Goal: Information Seeking & Learning: Learn about a topic

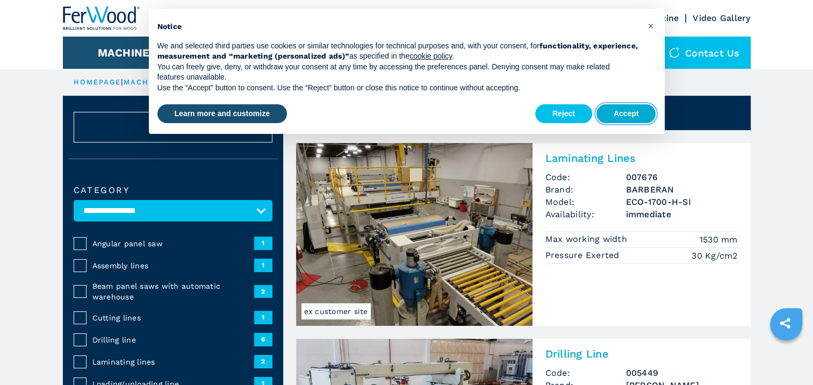
click at [617, 118] on button "Accept" at bounding box center [626, 113] width 60 height 19
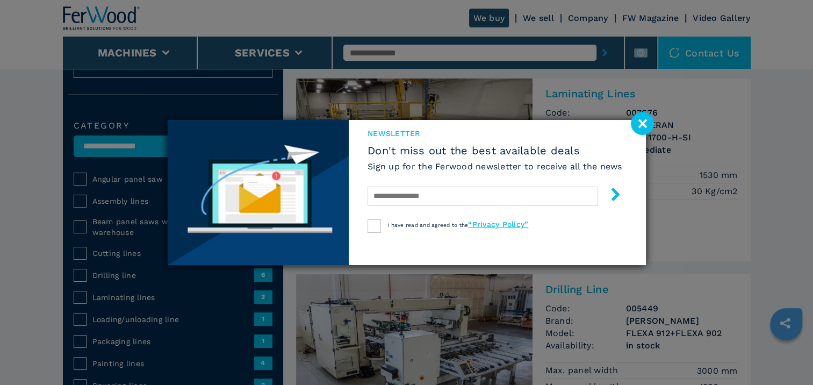
scroll to position [86, 0]
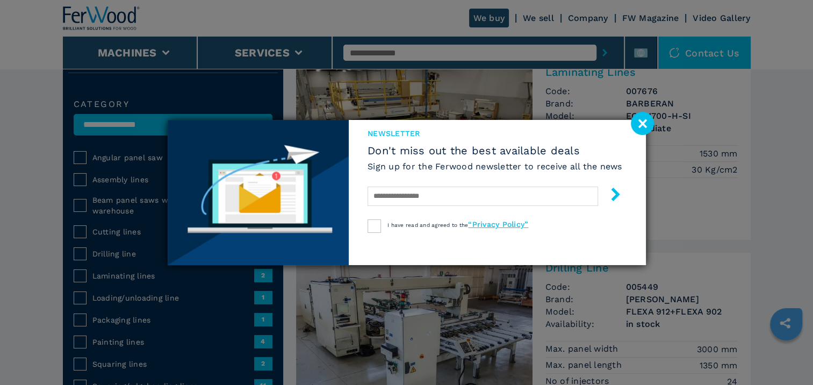
click at [643, 124] on image at bounding box center [642, 123] width 23 height 23
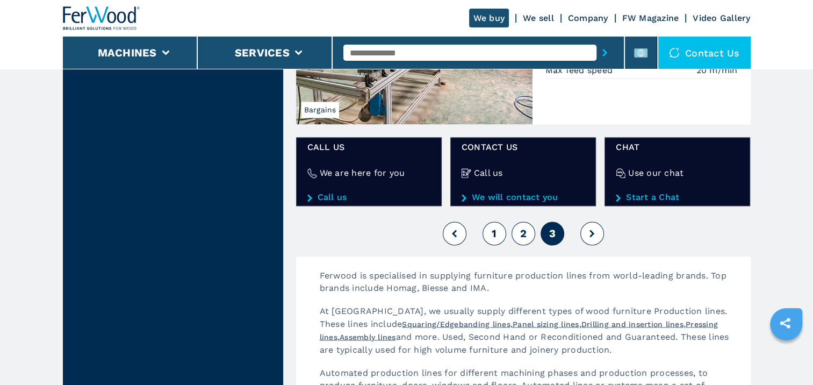
scroll to position [1732, 0]
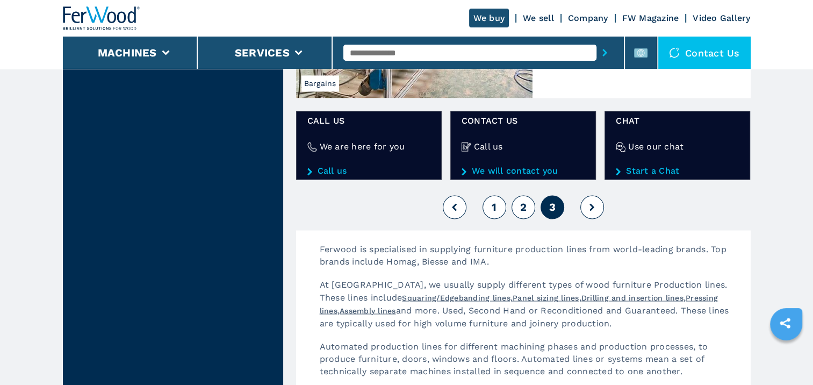
click at [524, 200] on span "2" at bounding box center [523, 206] width 6 height 13
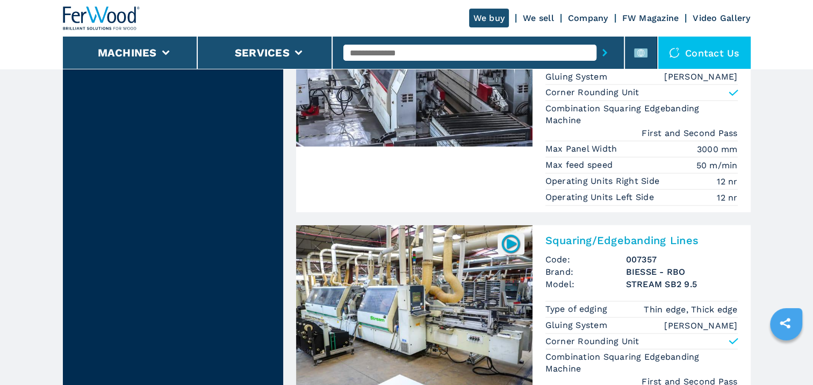
scroll to position [2574, 0]
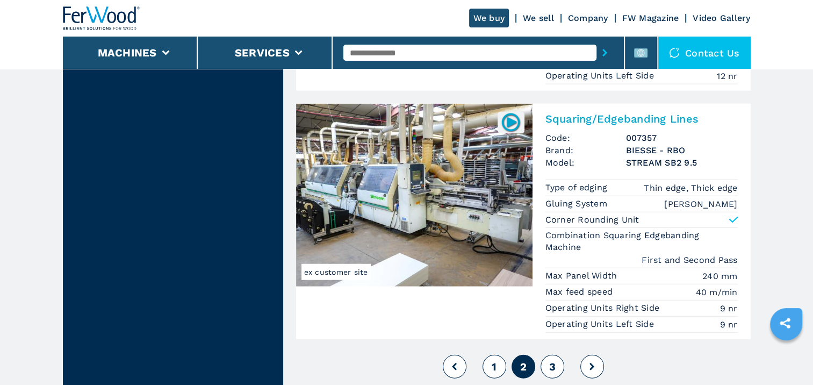
click at [492, 360] on span "1" at bounding box center [494, 366] width 5 height 13
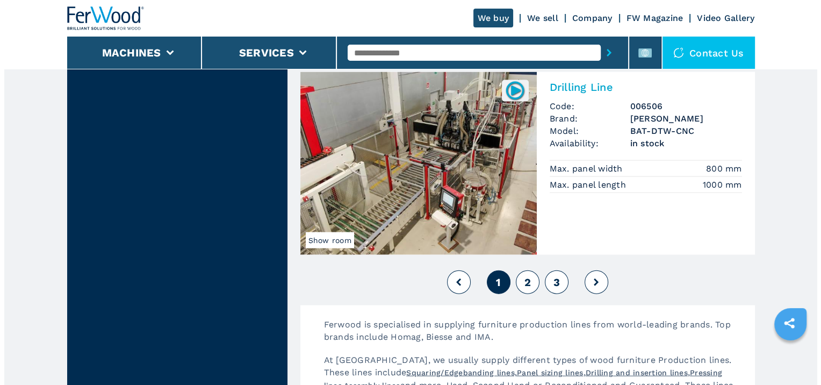
scroll to position [2442, 0]
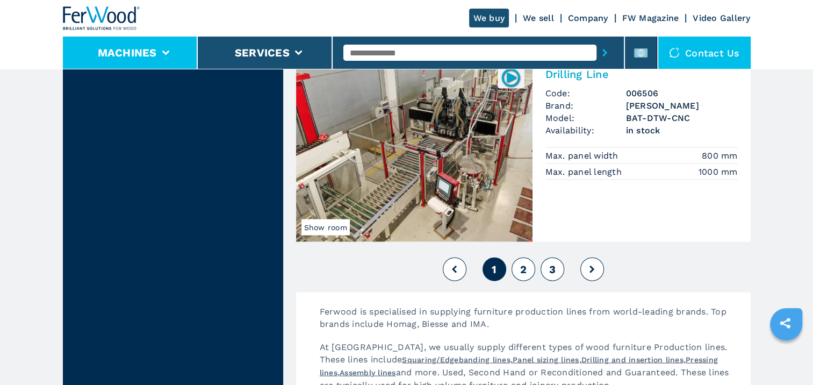
click at [162, 46] on li "Machines" at bounding box center [130, 53] width 135 height 32
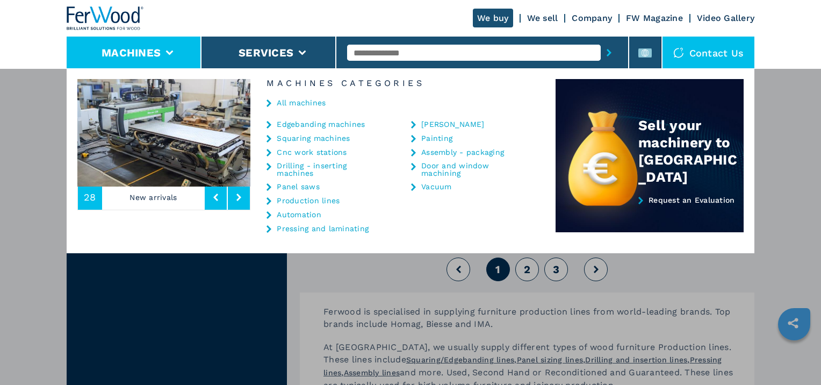
click at [233, 200] on button at bounding box center [239, 197] width 22 height 25
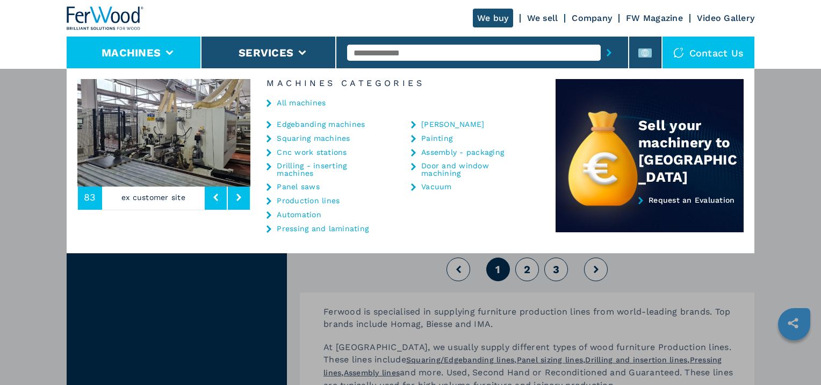
click at [233, 200] on button at bounding box center [239, 197] width 22 height 25
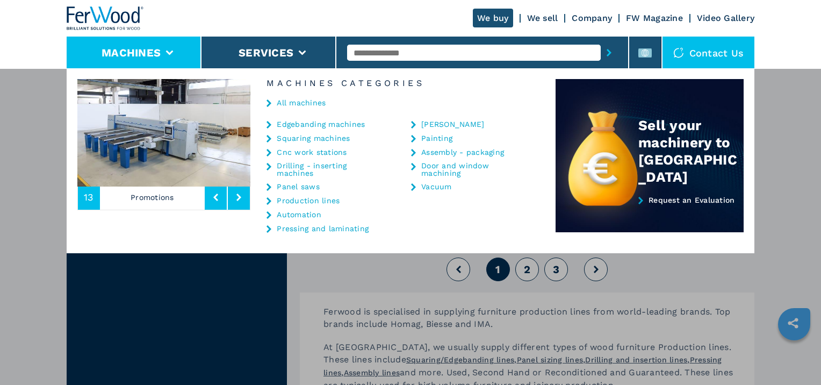
click at [233, 200] on button at bounding box center [239, 197] width 22 height 25
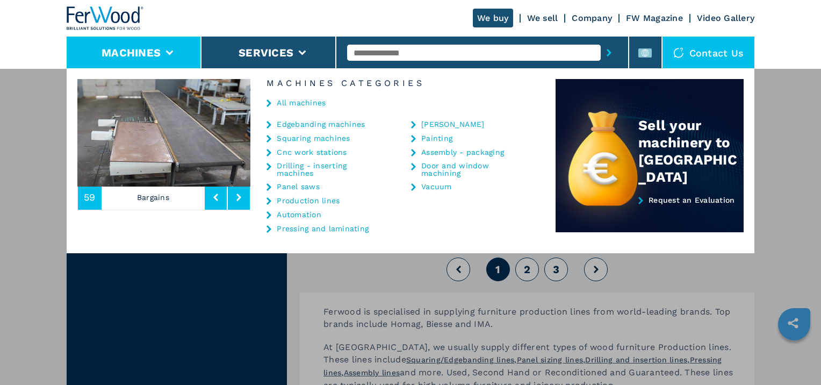
click at [233, 200] on button at bounding box center [239, 197] width 22 height 25
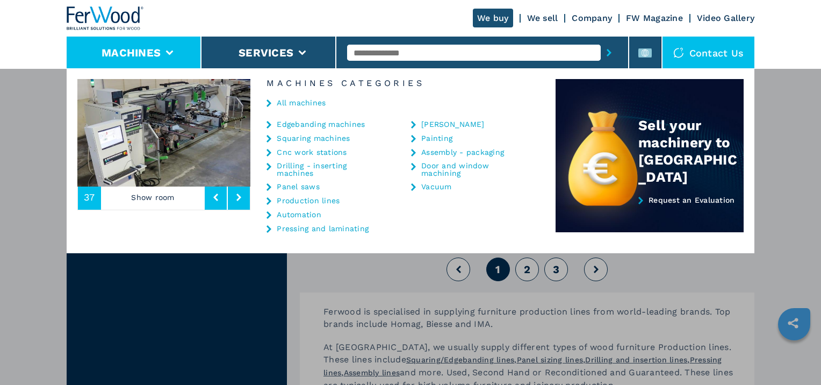
click at [233, 200] on button at bounding box center [239, 197] width 22 height 25
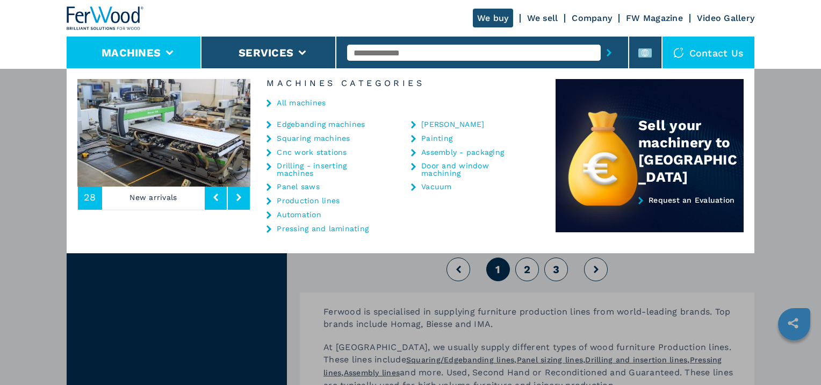
click at [241, 196] on icon at bounding box center [238, 197] width 5 height 8
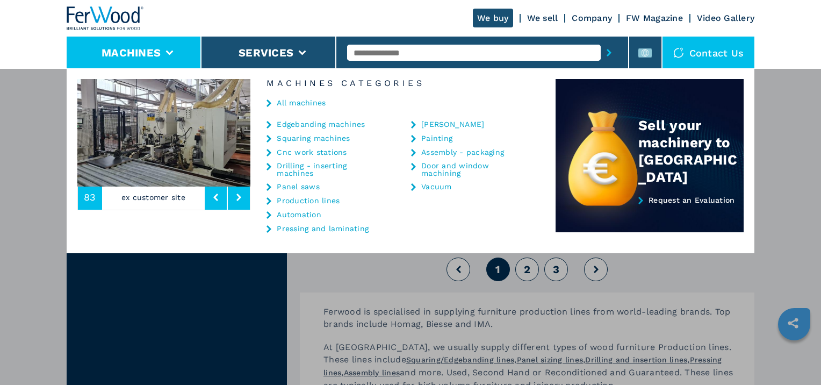
click at [241, 196] on icon at bounding box center [238, 197] width 5 height 8
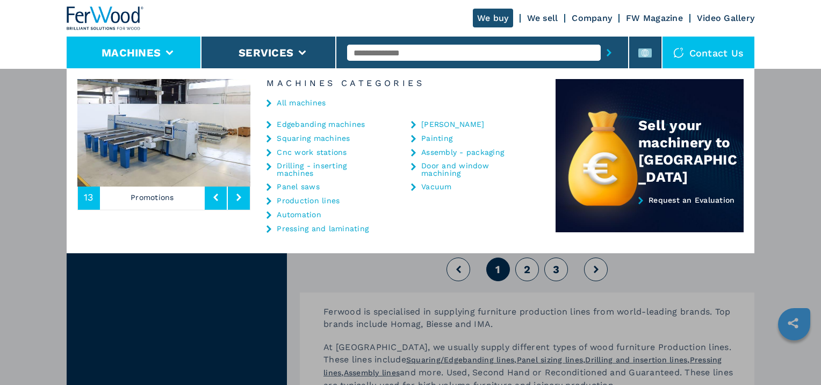
click at [241, 196] on icon at bounding box center [238, 197] width 5 height 8
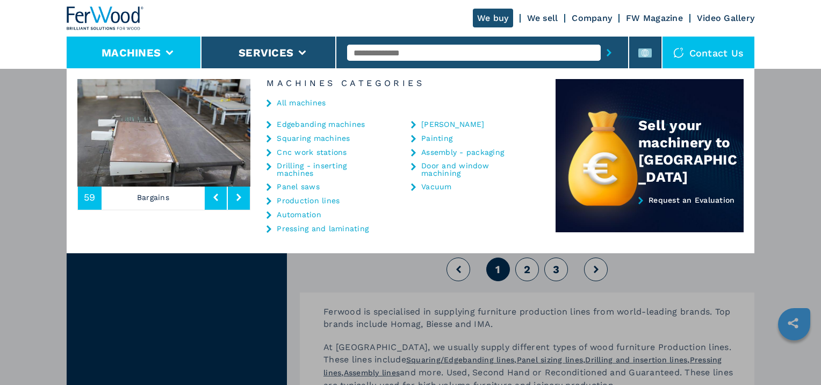
click at [241, 196] on icon at bounding box center [238, 197] width 5 height 8
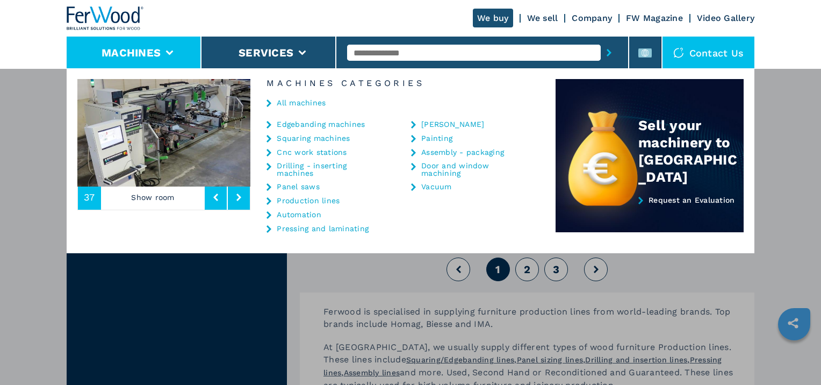
click at [318, 203] on link "Production lines" at bounding box center [308, 201] width 63 height 8
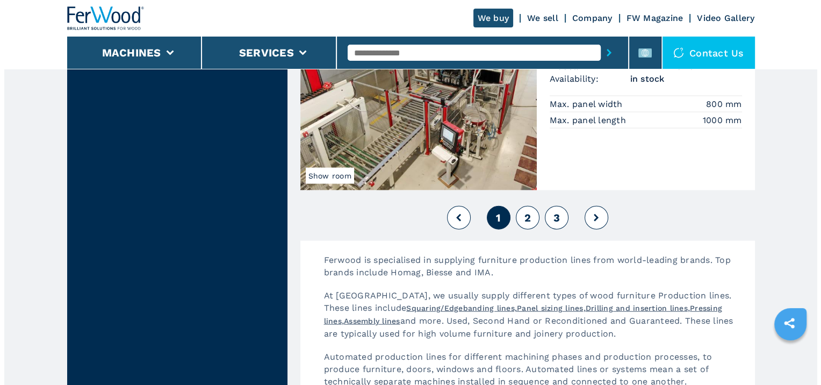
scroll to position [2534, 0]
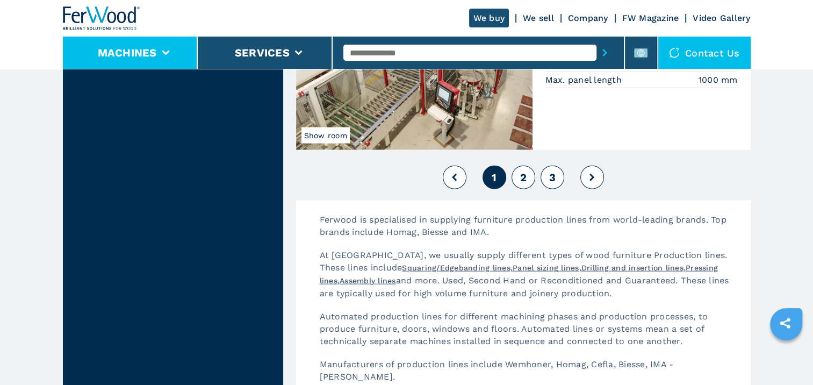
click at [164, 54] on icon at bounding box center [166, 53] width 8 height 5
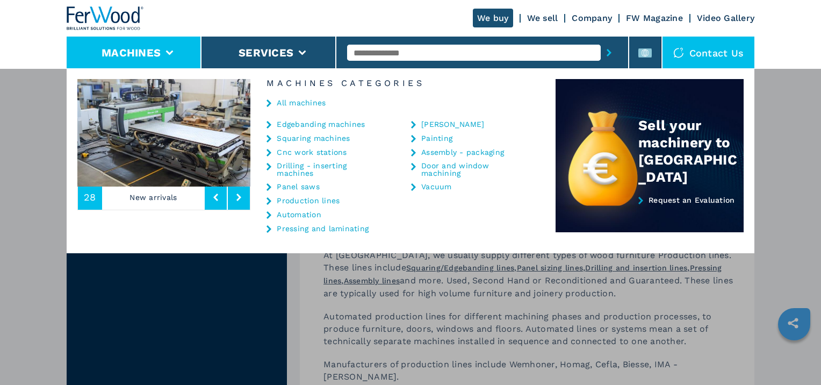
click at [286, 215] on link "Automation" at bounding box center [299, 215] width 45 height 8
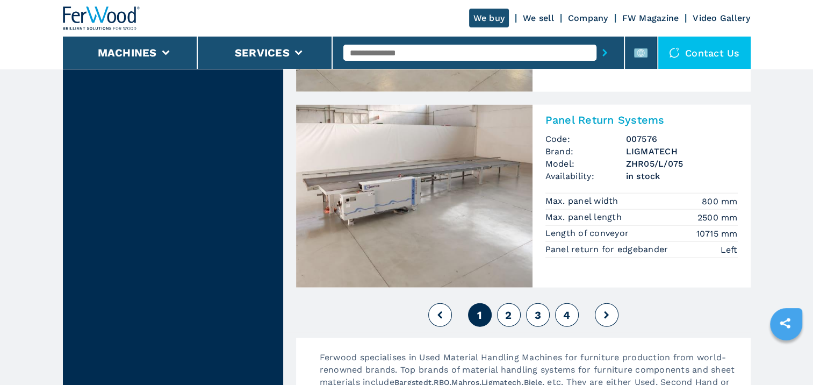
scroll to position [2405, 0]
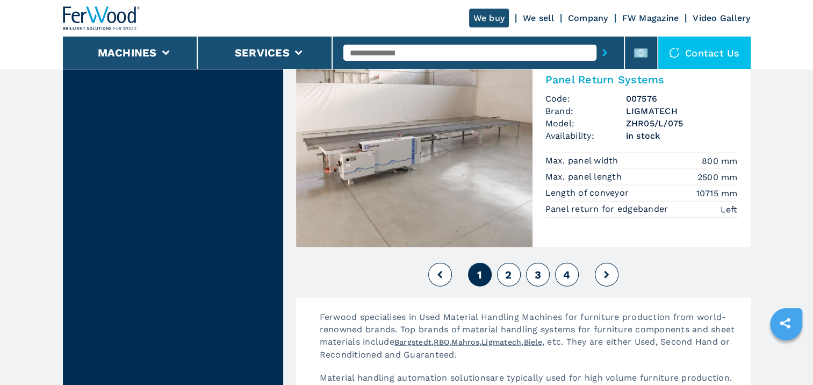
click at [507, 276] on span "2" at bounding box center [508, 274] width 6 height 13
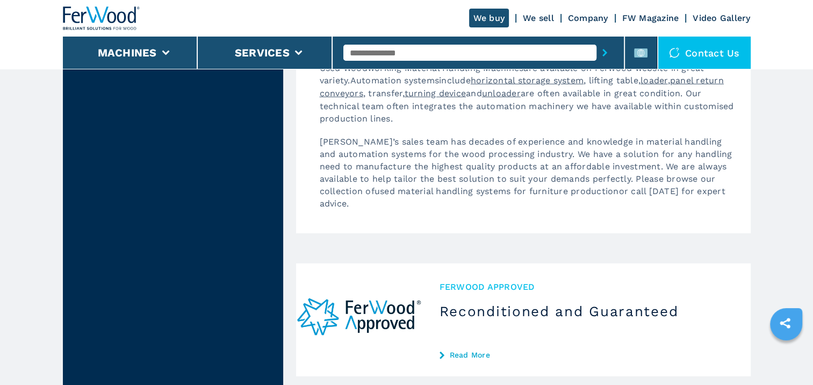
scroll to position [2500, 0]
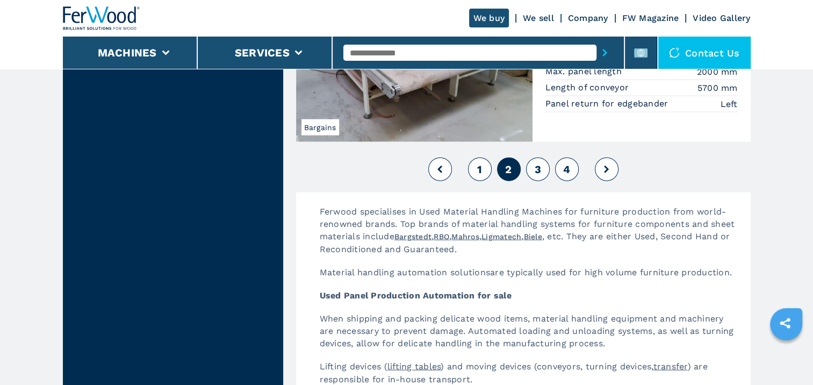
click at [539, 170] on span "3" at bounding box center [537, 169] width 6 height 13
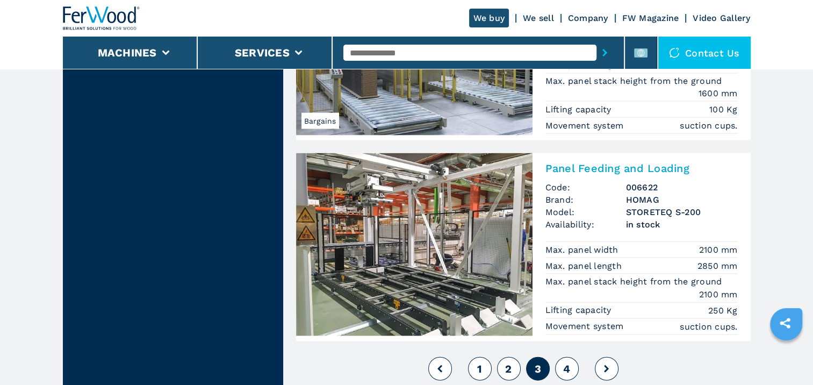
scroll to position [2472, 0]
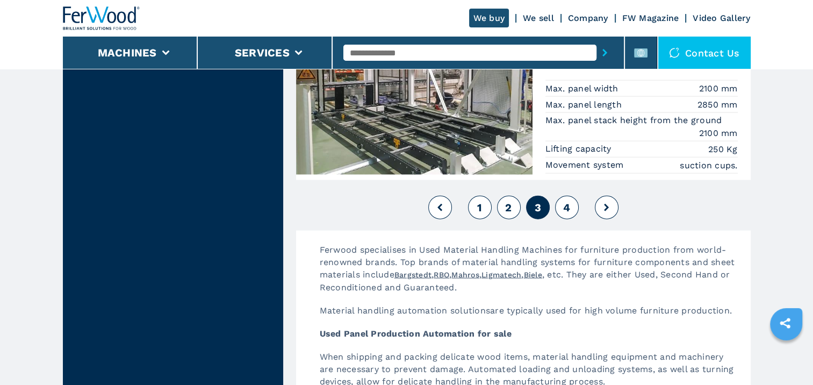
click at [570, 209] on span "4" at bounding box center [566, 207] width 7 height 13
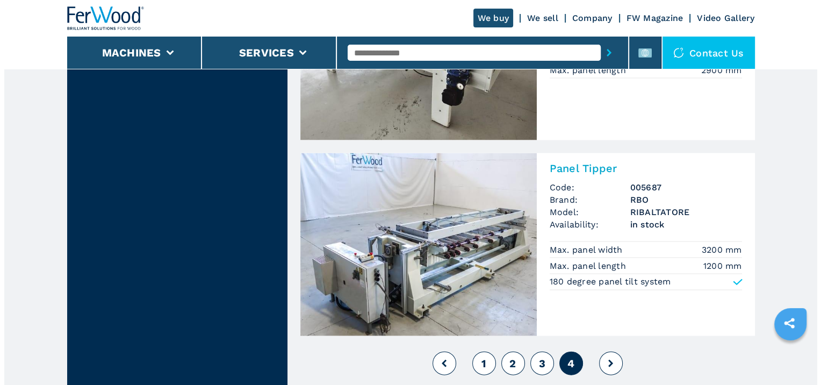
scroll to position [2579, 0]
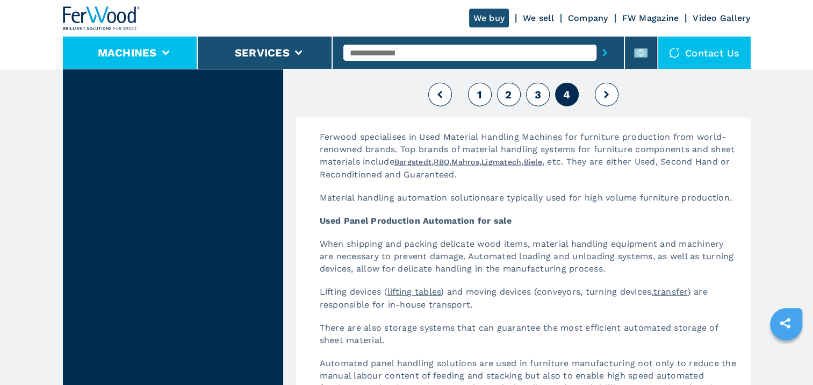
click at [172, 56] on li "Machines" at bounding box center [130, 53] width 135 height 32
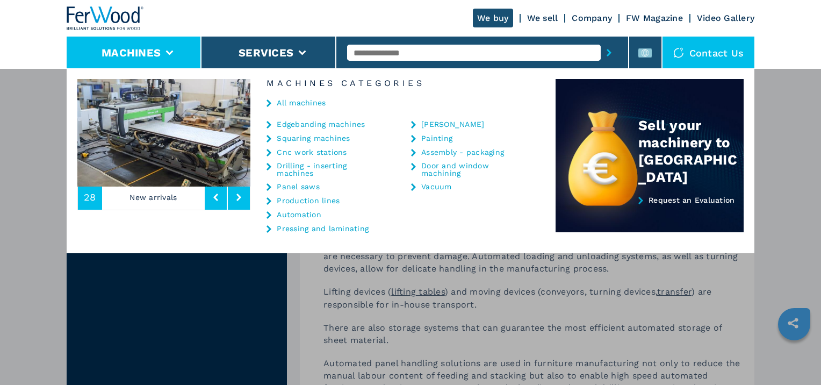
click at [297, 165] on link "Drilling - inserting machines" at bounding box center [330, 169] width 107 height 15
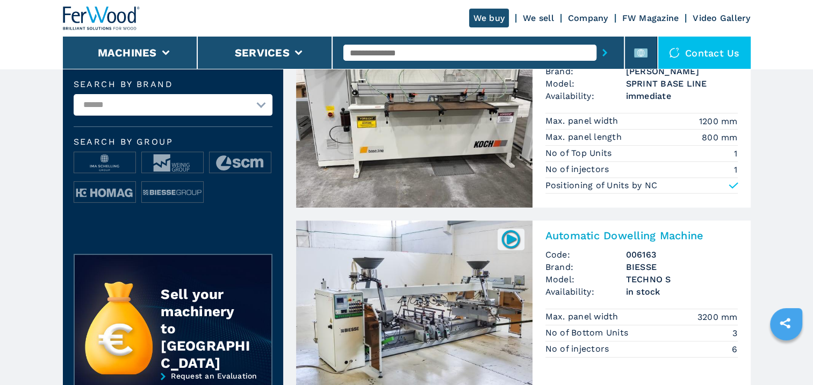
scroll to position [215, 0]
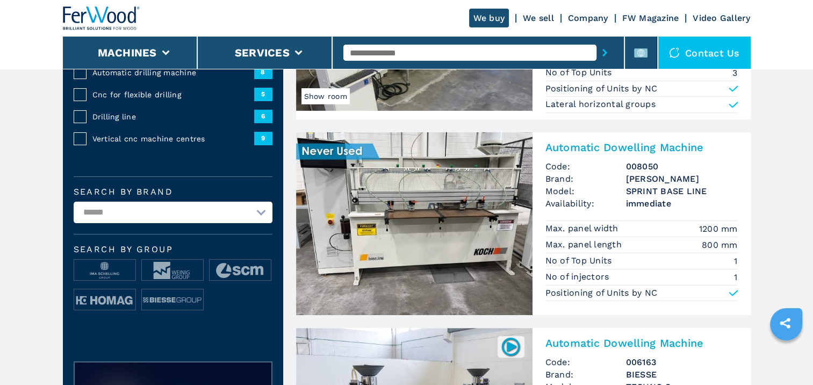
click at [421, 228] on img at bounding box center [414, 223] width 236 height 183
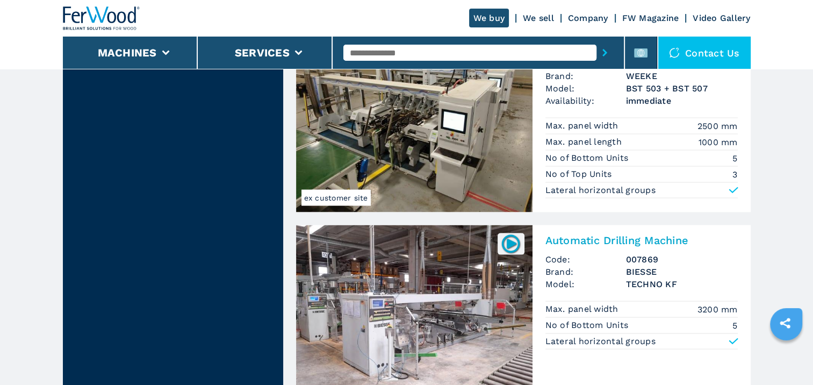
scroll to position [2364, 0]
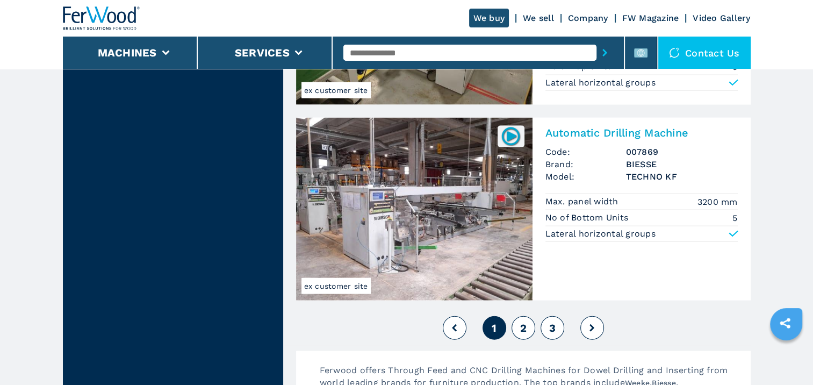
click at [521, 329] on span "2" at bounding box center [523, 327] width 6 height 13
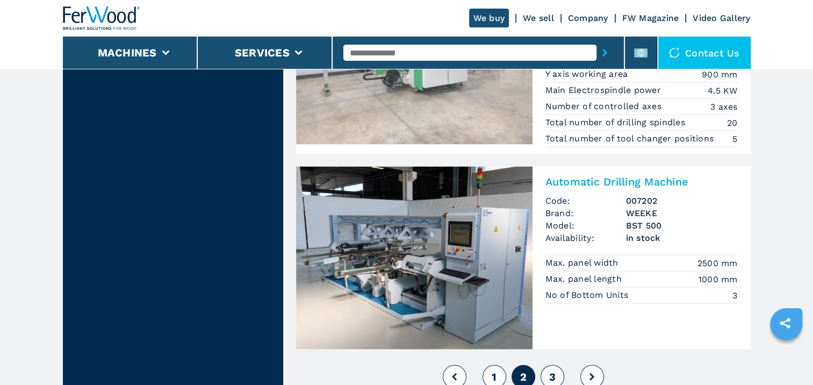
scroll to position [2472, 0]
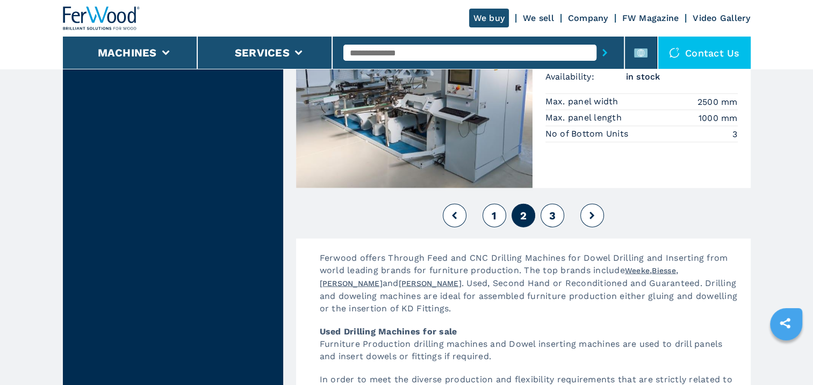
click at [556, 208] on button "3" at bounding box center [553, 216] width 24 height 24
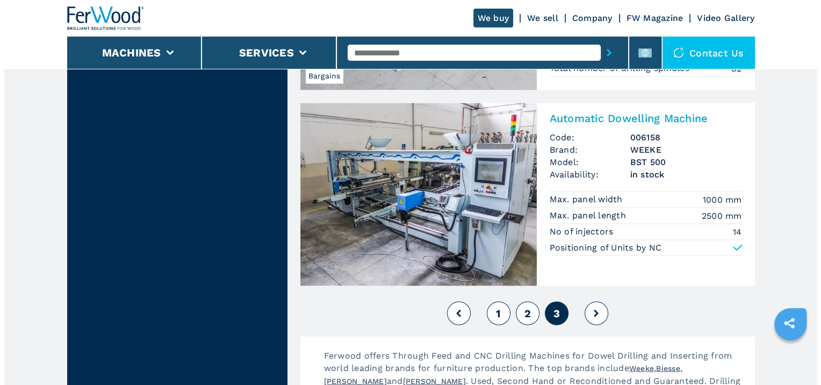
scroll to position [2472, 0]
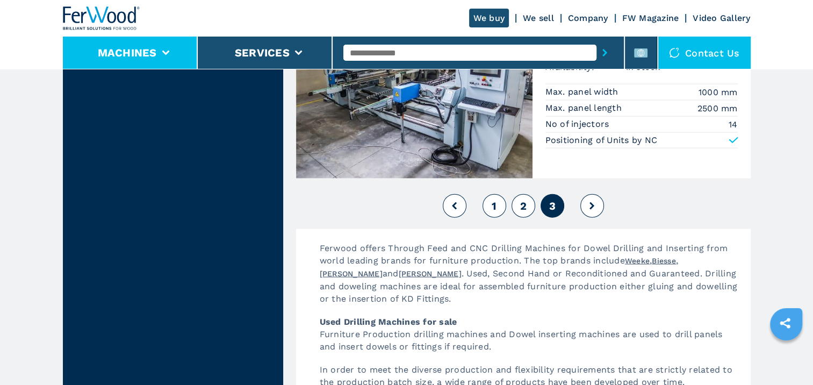
click at [176, 49] on li "Machines" at bounding box center [130, 53] width 135 height 32
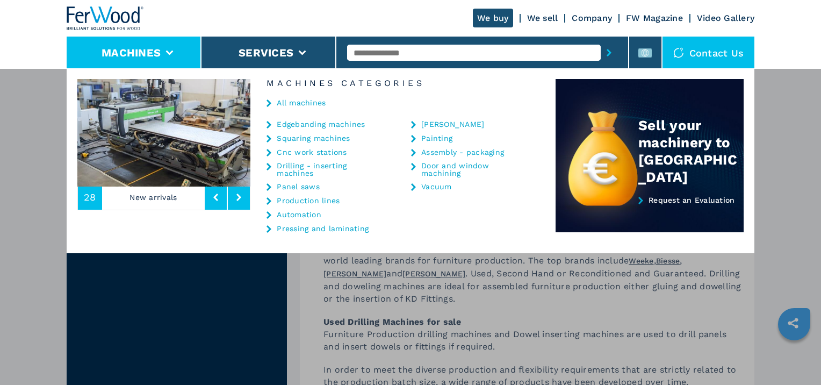
click at [446, 183] on link "Vacuum" at bounding box center [436, 187] width 31 height 8
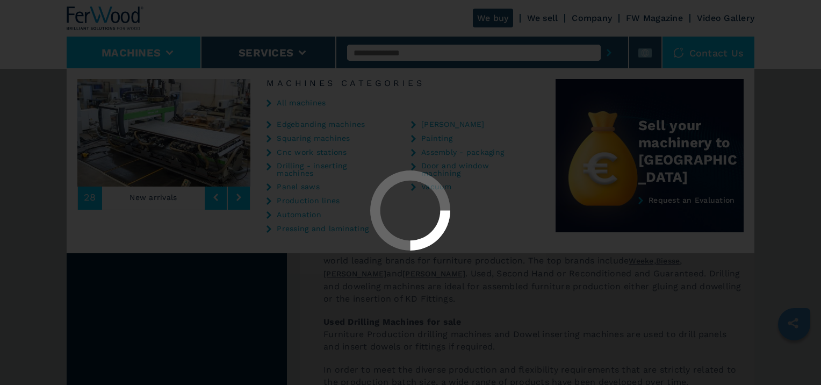
select select "******"
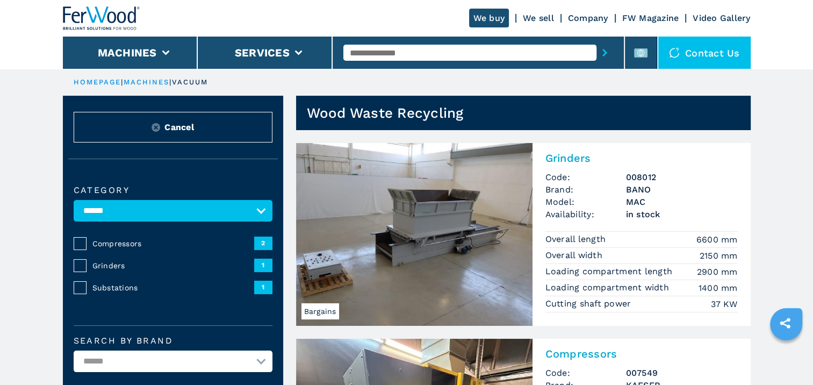
click at [447, 232] on img at bounding box center [414, 234] width 236 height 183
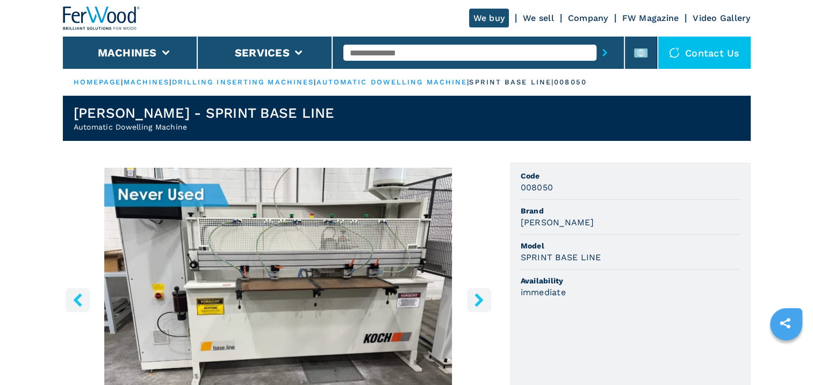
scroll to position [54, 0]
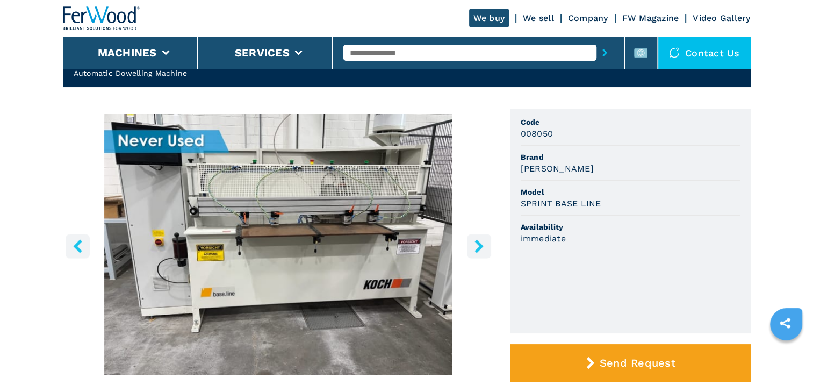
click at [475, 245] on icon "right-button" at bounding box center [478, 245] width 13 height 13
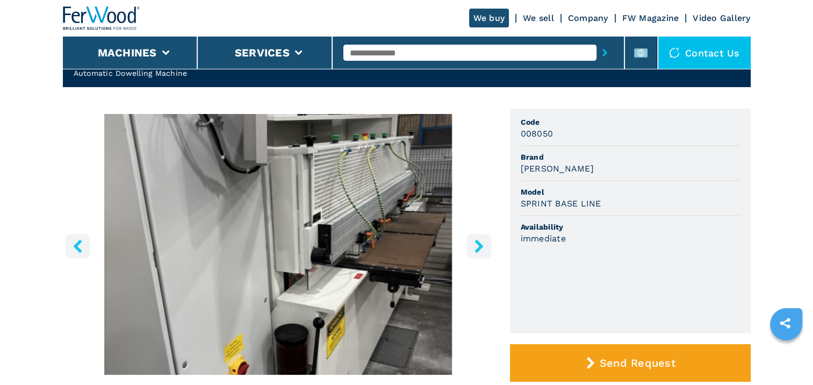
click at [475, 245] on icon "right-button" at bounding box center [478, 245] width 13 height 13
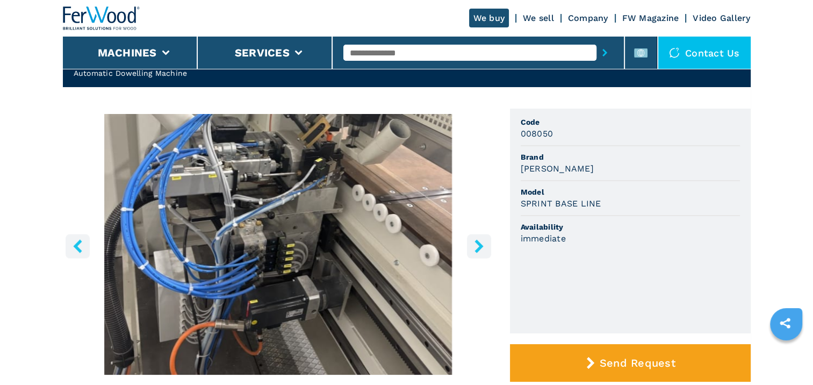
click at [475, 245] on icon "right-button" at bounding box center [478, 245] width 13 height 13
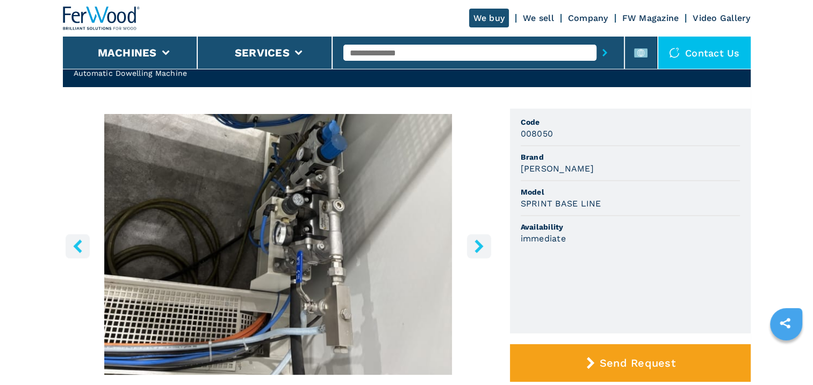
click at [475, 245] on icon "right-button" at bounding box center [478, 245] width 13 height 13
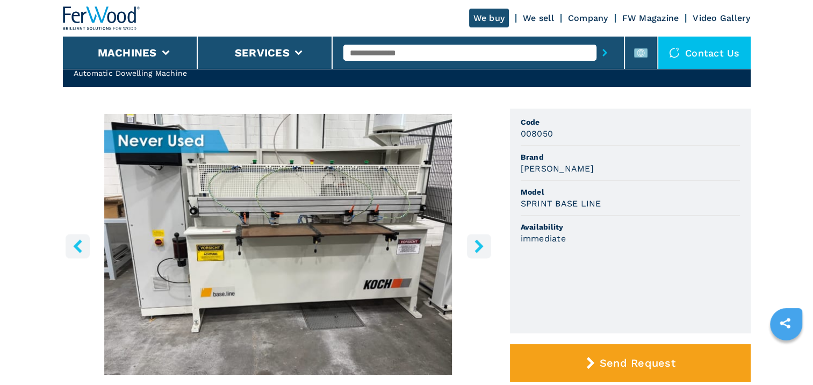
click at [475, 245] on icon "right-button" at bounding box center [478, 245] width 13 height 13
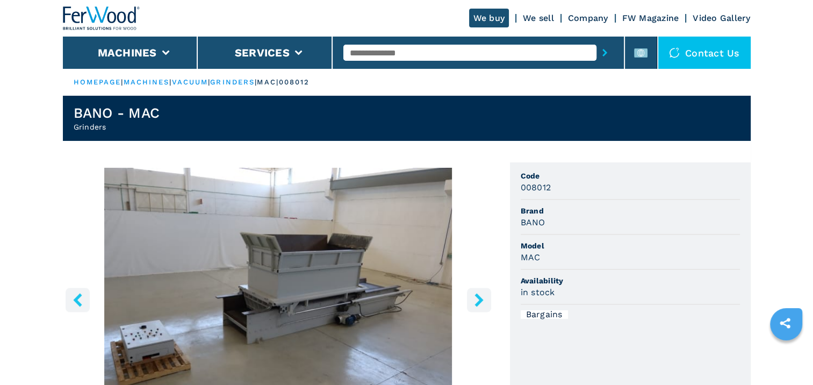
click at [479, 299] on icon "right-button" at bounding box center [478, 299] width 9 height 13
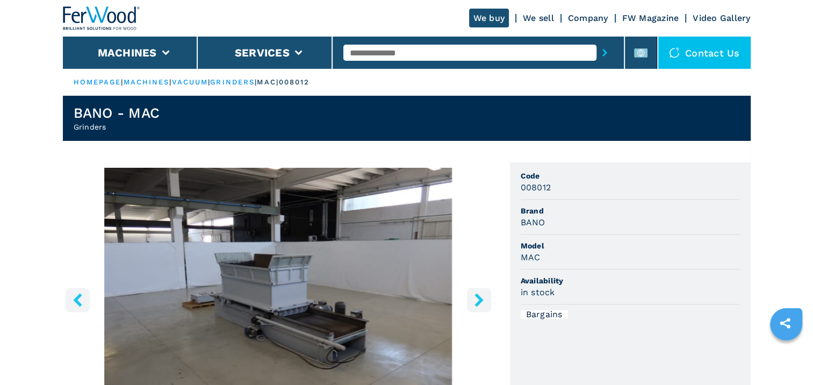
click at [479, 299] on icon "right-button" at bounding box center [478, 299] width 9 height 13
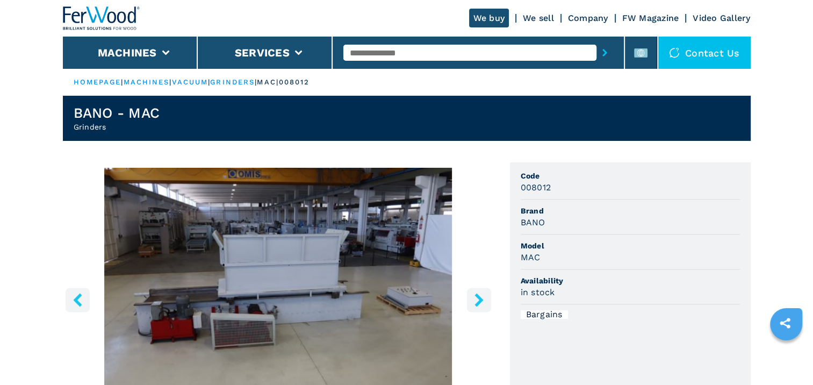
click at [479, 299] on icon "right-button" at bounding box center [478, 299] width 9 height 13
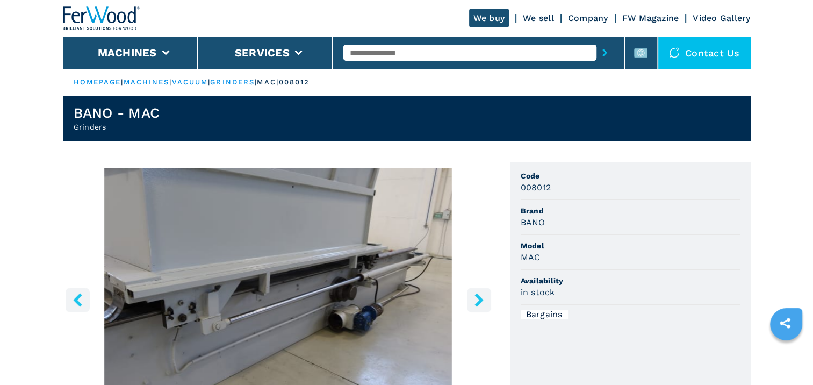
click at [479, 299] on icon "right-button" at bounding box center [478, 299] width 9 height 13
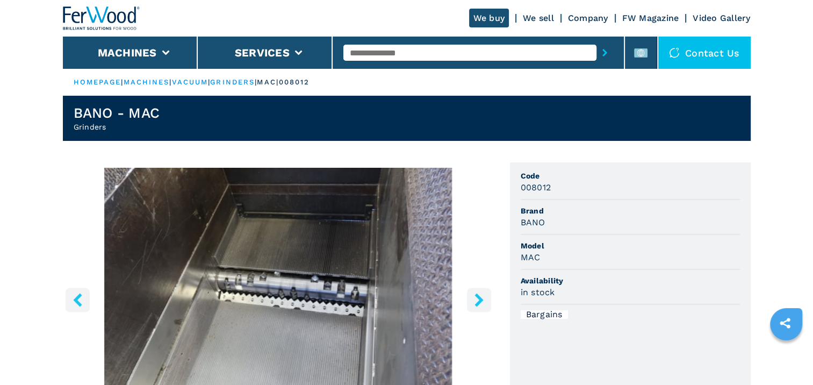
click at [479, 299] on icon "right-button" at bounding box center [478, 299] width 9 height 13
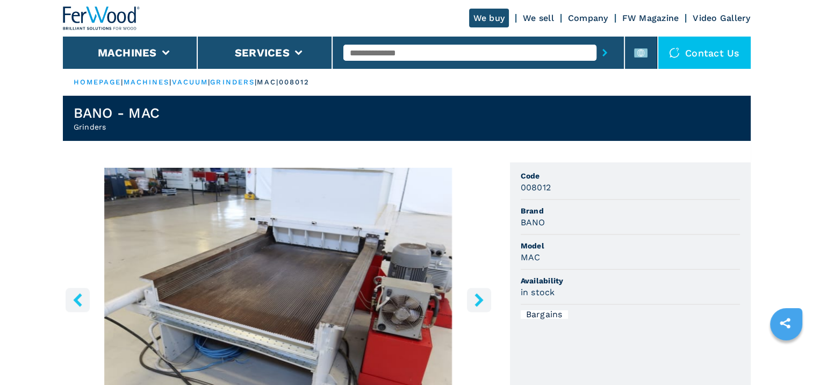
click at [479, 299] on icon "right-button" at bounding box center [478, 299] width 9 height 13
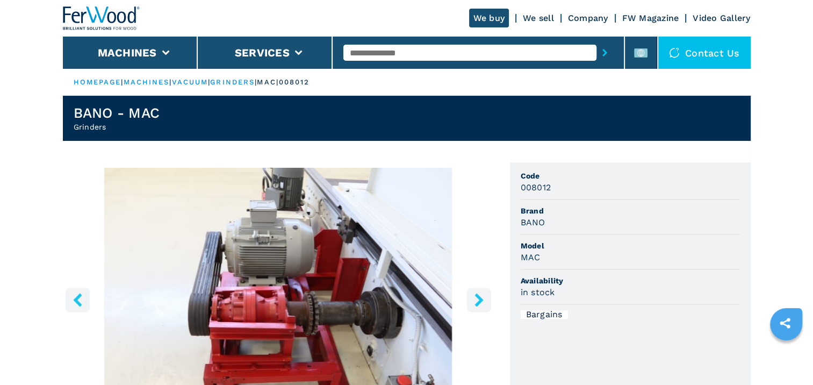
click at [479, 299] on icon "right-button" at bounding box center [478, 299] width 9 height 13
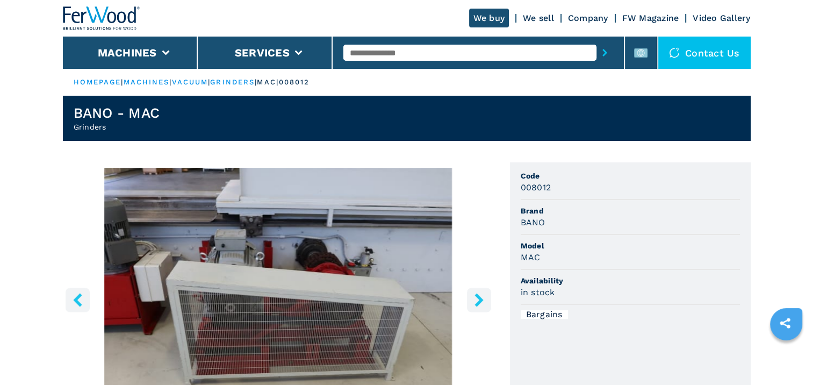
click at [479, 299] on icon "right-button" at bounding box center [478, 299] width 9 height 13
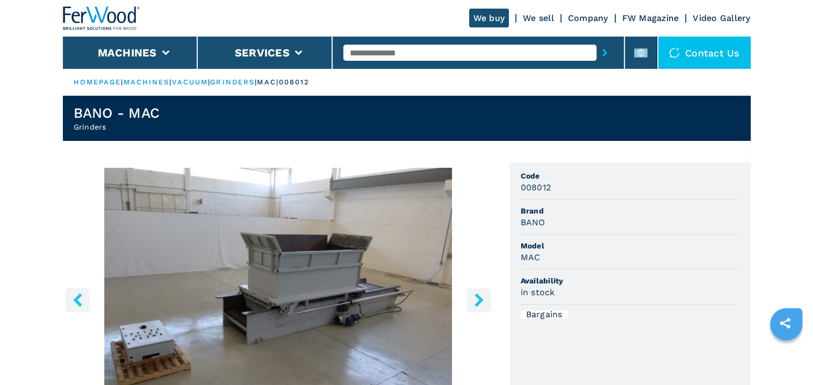
click at [479, 299] on icon "right-button" at bounding box center [478, 299] width 9 height 13
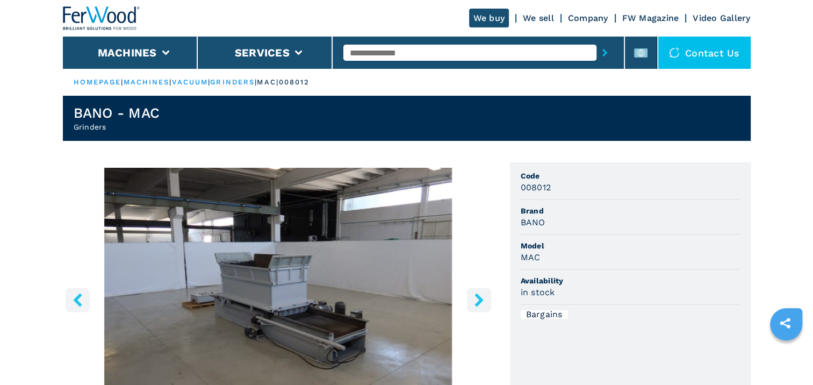
click at [479, 299] on icon "right-button" at bounding box center [478, 299] width 9 height 13
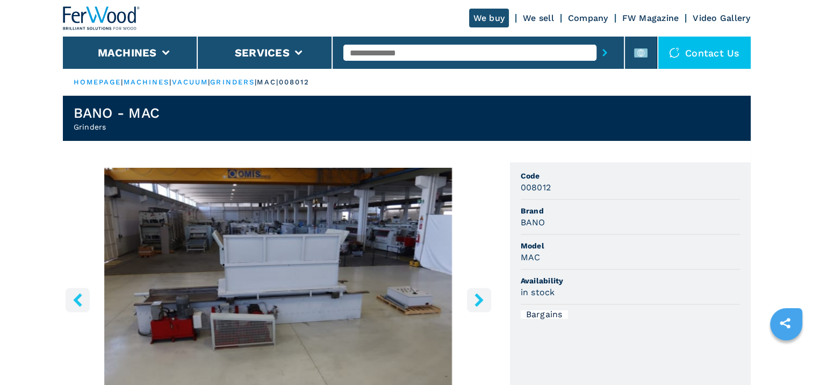
click at [479, 299] on icon "right-button" at bounding box center [478, 299] width 9 height 13
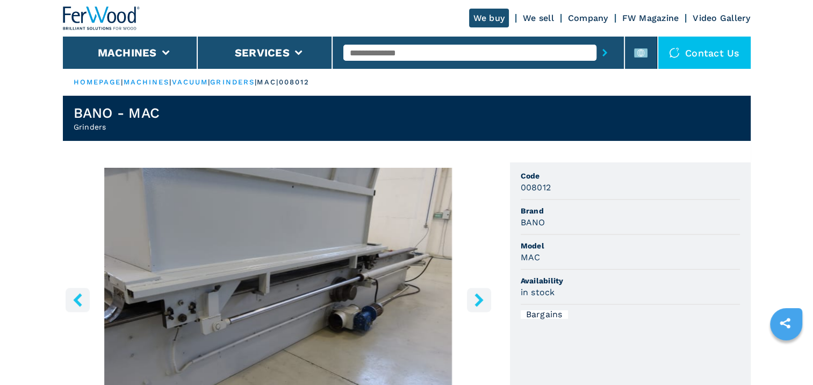
click at [479, 299] on icon "right-button" at bounding box center [478, 299] width 9 height 13
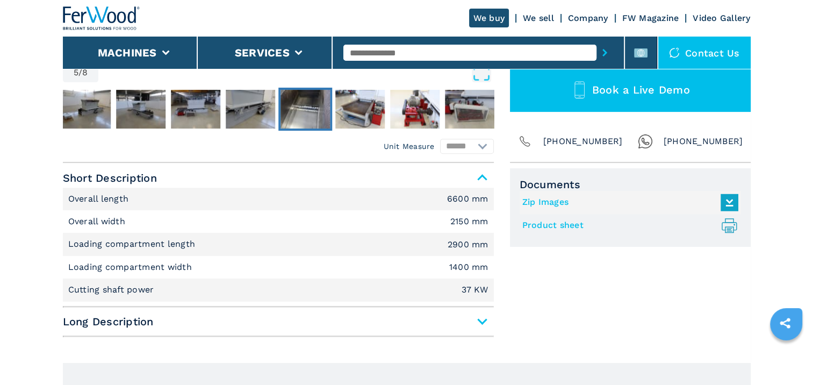
scroll to position [537, 0]
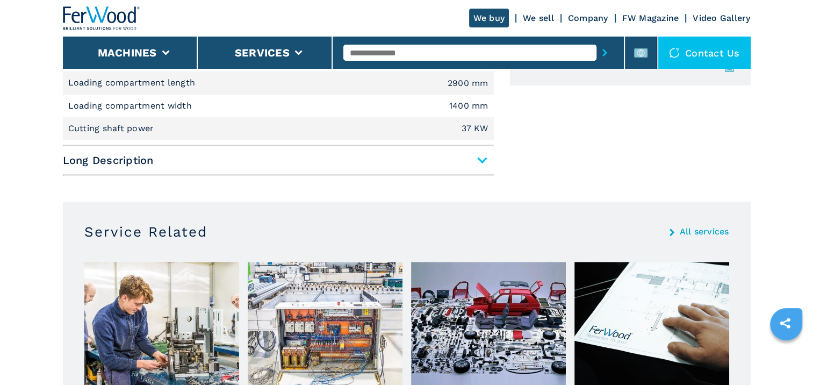
click at [481, 156] on span "Long Description" at bounding box center [278, 159] width 431 height 19
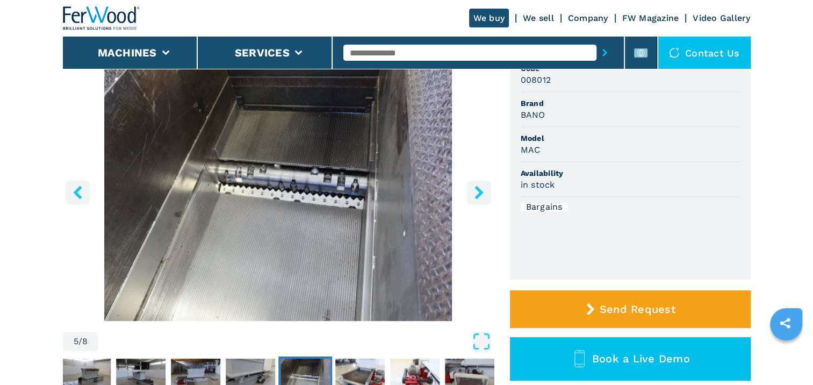
scroll to position [0, 0]
